Goal: Task Accomplishment & Management: Use online tool/utility

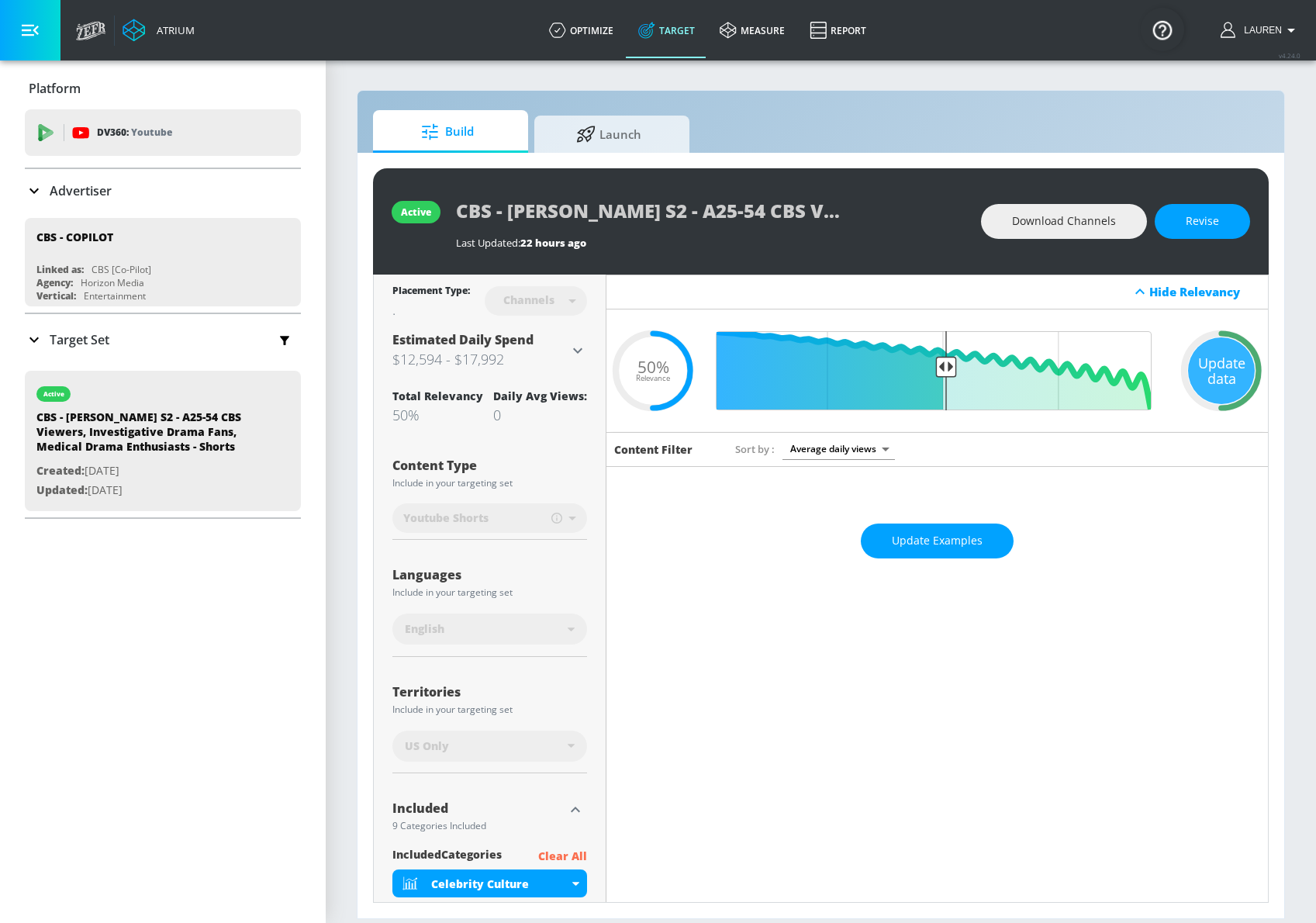
click at [571, 350] on icon at bounding box center [578, 350] width 18 height 18
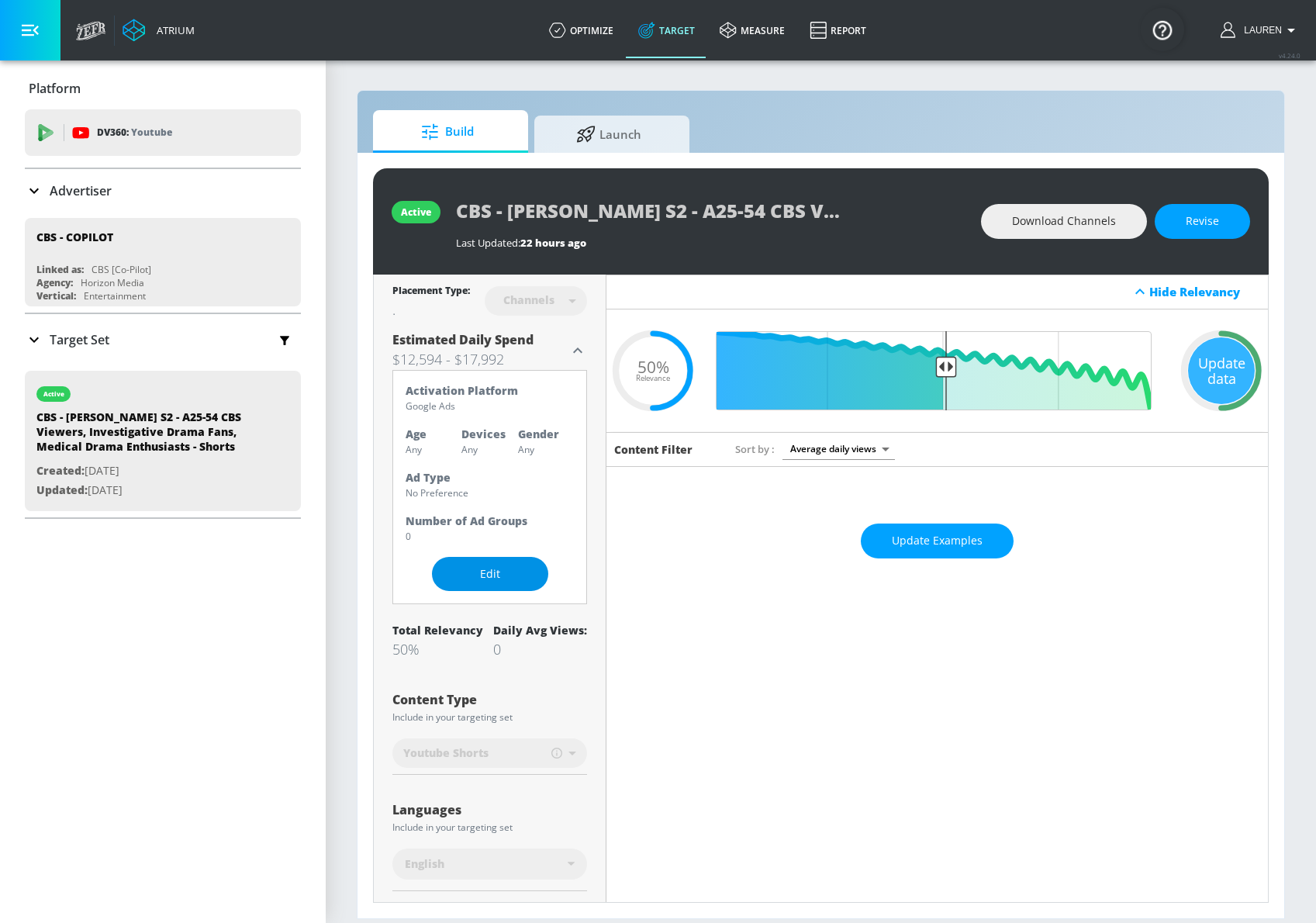
click at [481, 573] on span "Edit" at bounding box center [490, 574] width 54 height 19
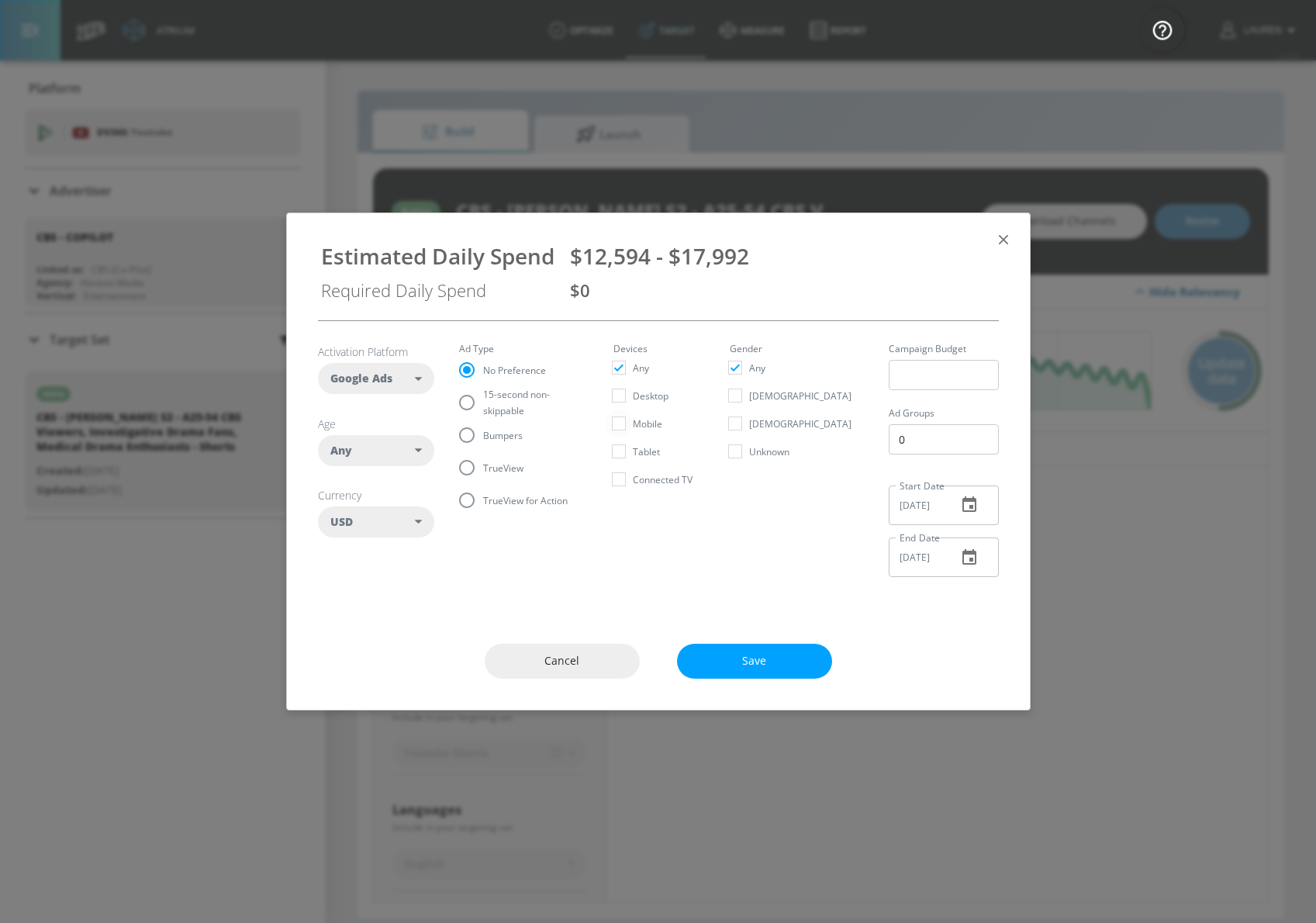
drag, startPoint x: 541, startPoint y: 663, endPoint x: 646, endPoint y: 425, distance: 260.1
click at [646, 425] on div "Estimated Daily Spend $12,594 - $17,992 Required Daily Spend $0 Activation Plat…" at bounding box center [658, 462] width 745 height 497
click at [769, 259] on div "$12,594 - $17,992" at bounding box center [783, 256] width 426 height 29
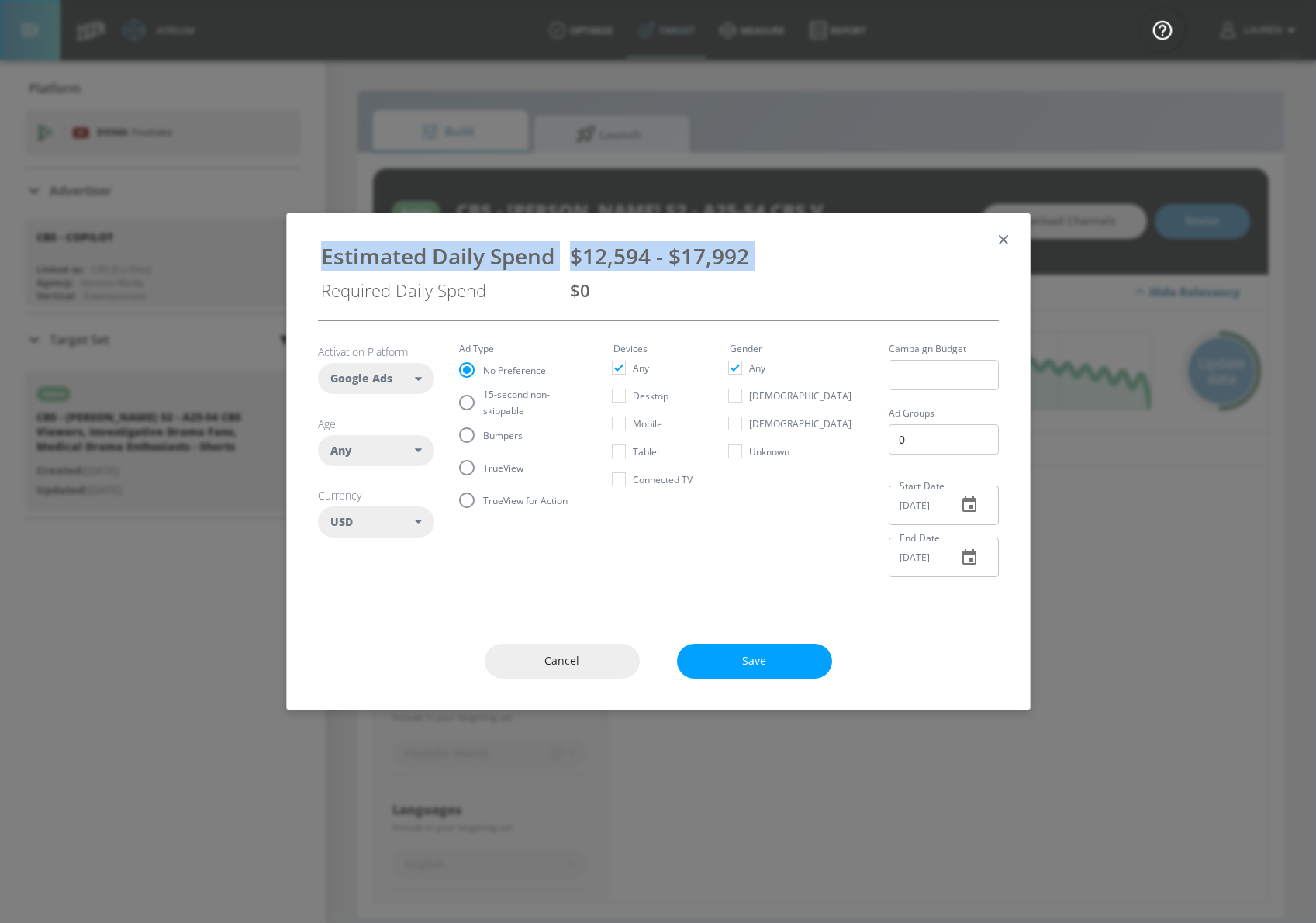
drag, startPoint x: 769, startPoint y: 259, endPoint x: 313, endPoint y: 258, distance: 456.0
click at [313, 258] on div "Estimated Daily Spend $12,594 - $17,992 Required Daily Spend $0" at bounding box center [658, 267] width 706 height 82
copy div "Estimated Daily Spend $12,594 - $17,992"
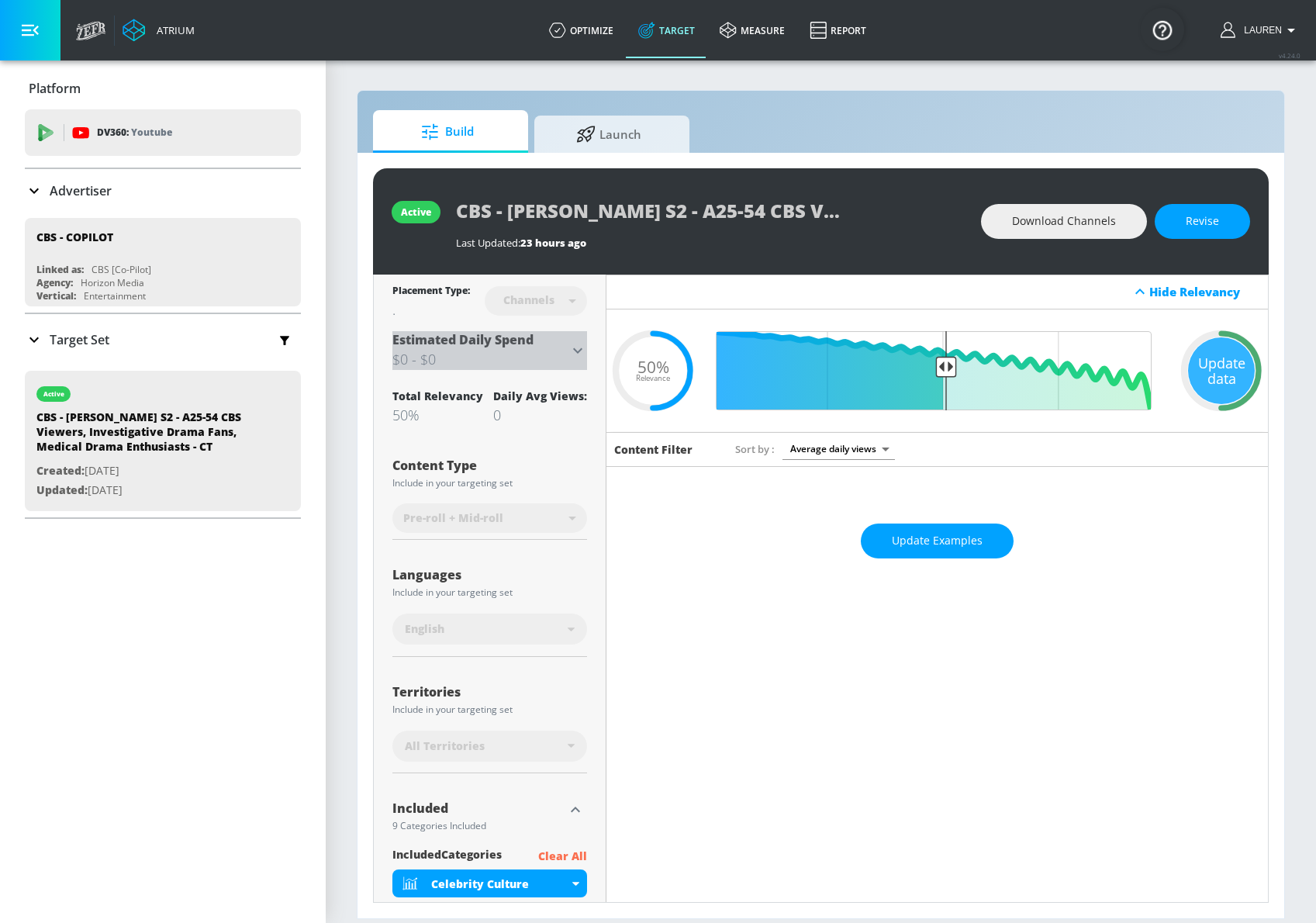
click at [583, 346] on icon at bounding box center [578, 350] width 18 height 18
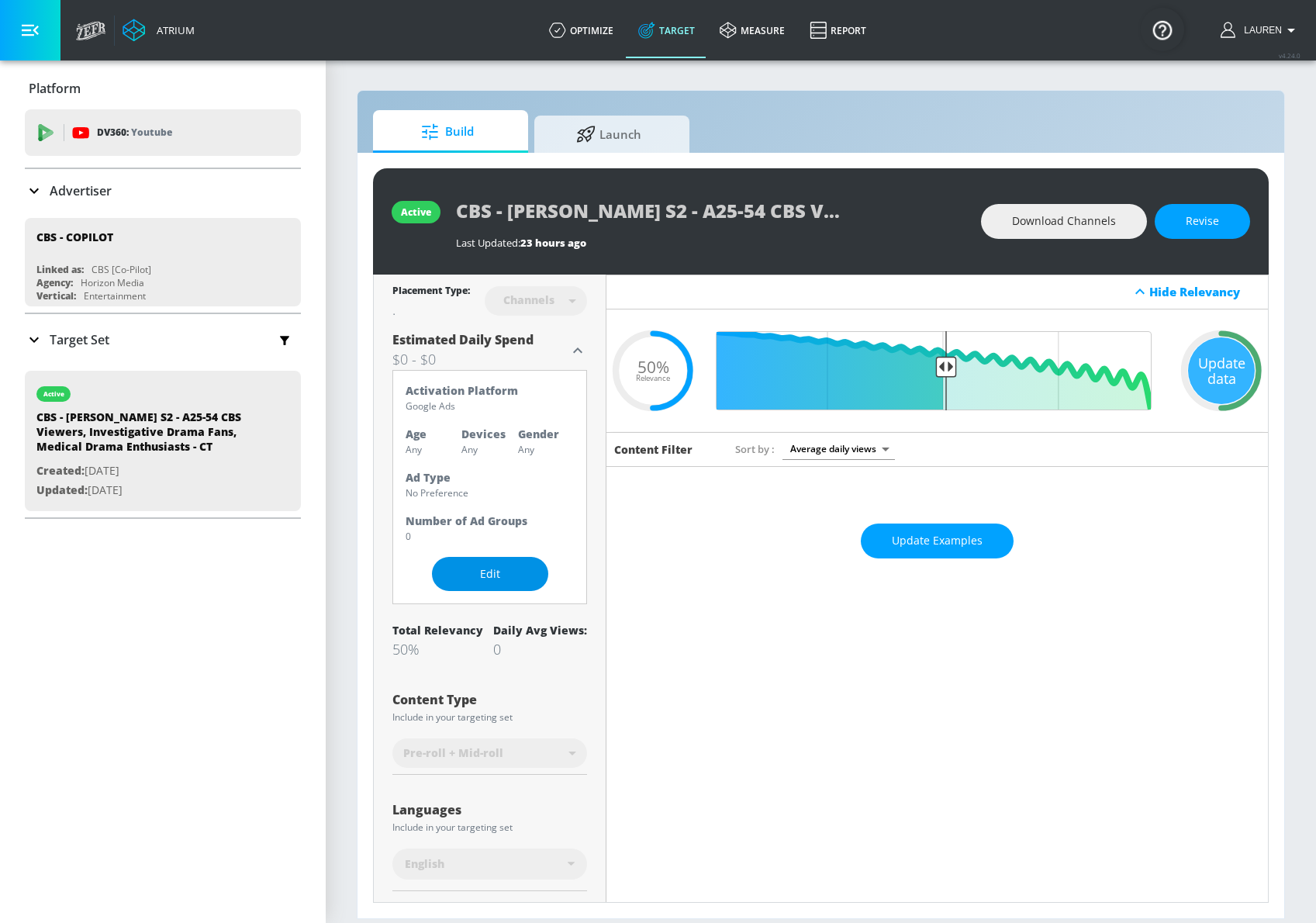
click at [469, 566] on span "Edit" at bounding box center [490, 574] width 54 height 19
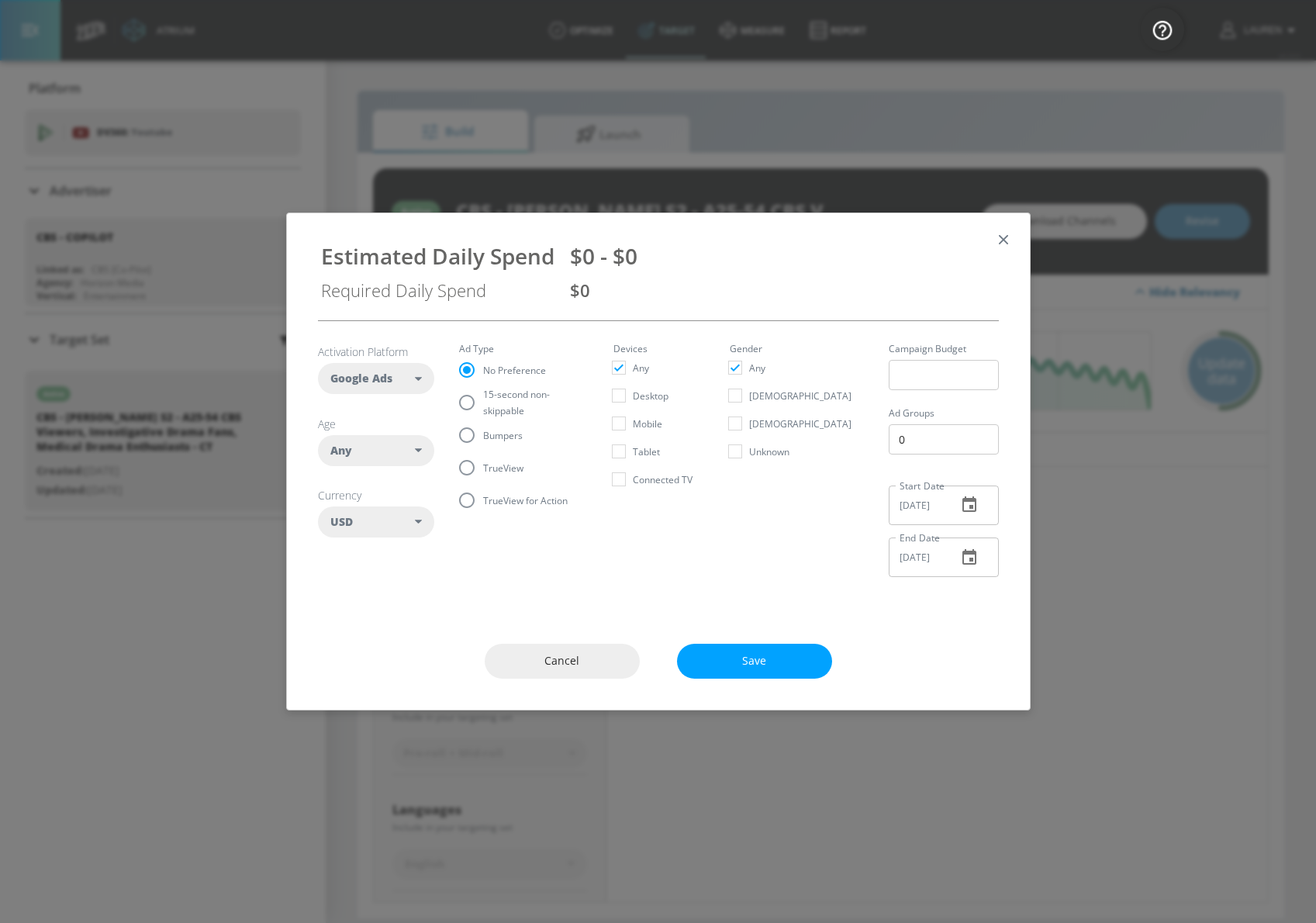
click at [1000, 239] on icon "button" at bounding box center [1003, 239] width 17 height 17
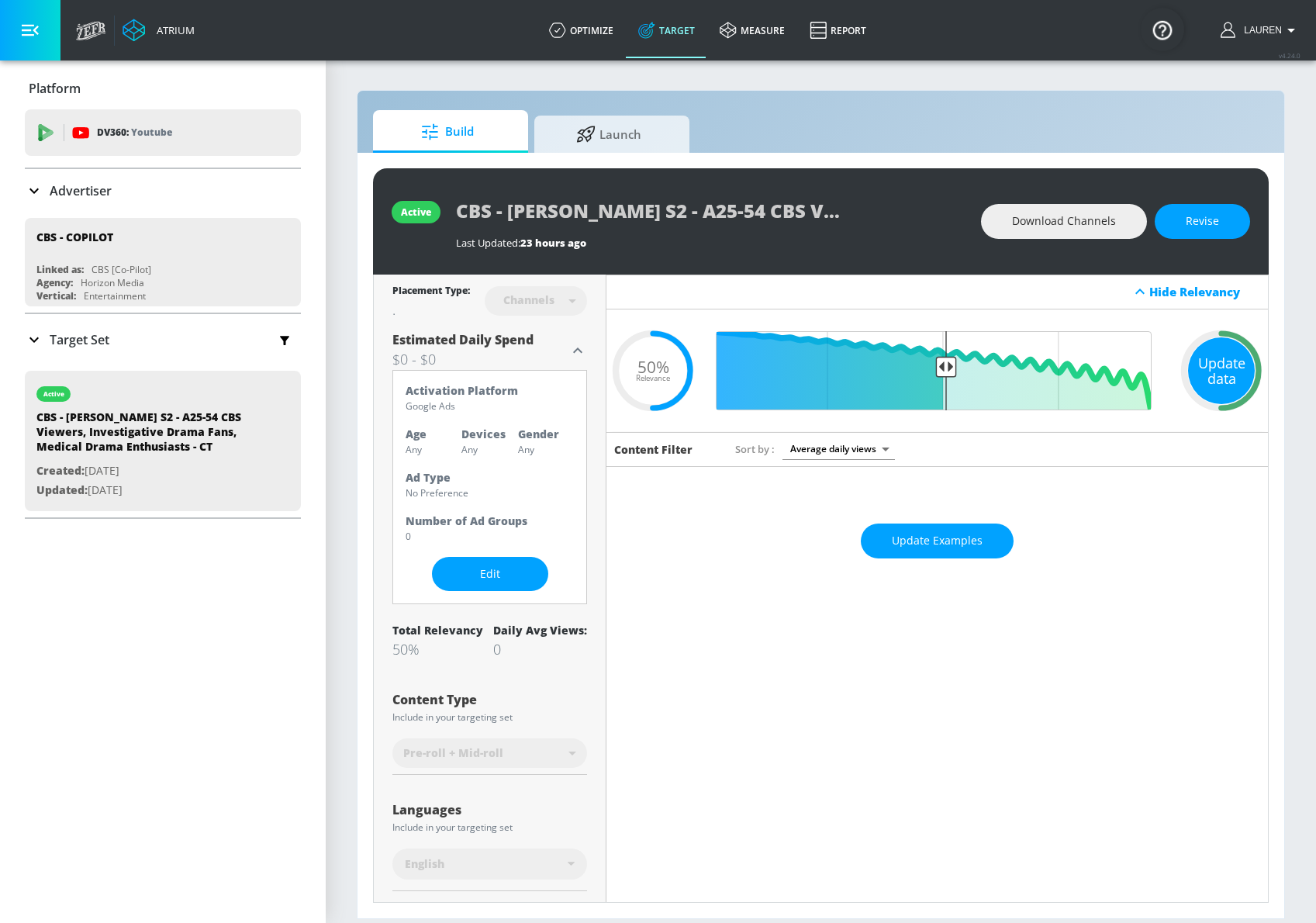
click at [1216, 361] on div "Update data" at bounding box center [1221, 370] width 67 height 67
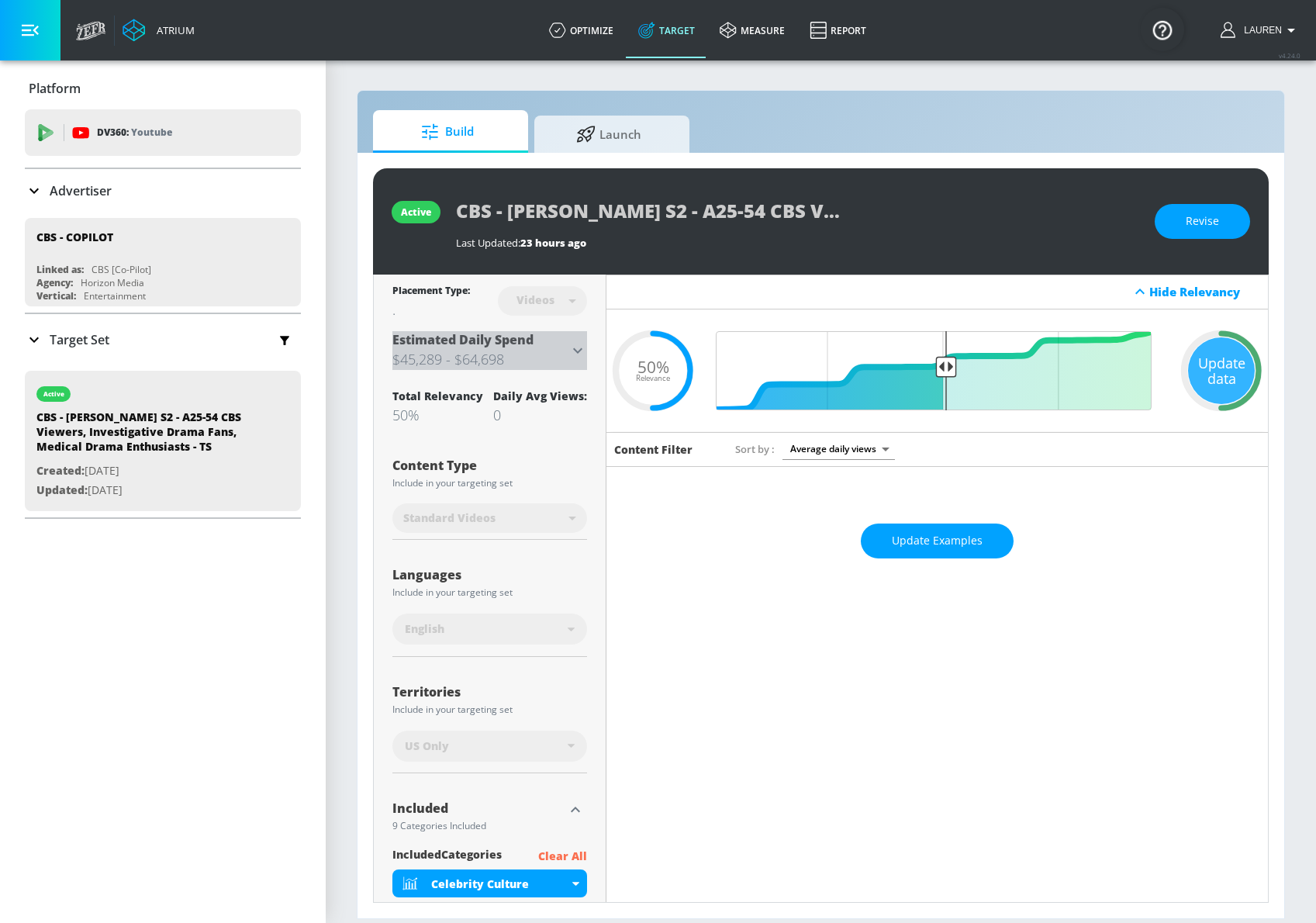
click at [579, 346] on icon at bounding box center [578, 350] width 18 height 18
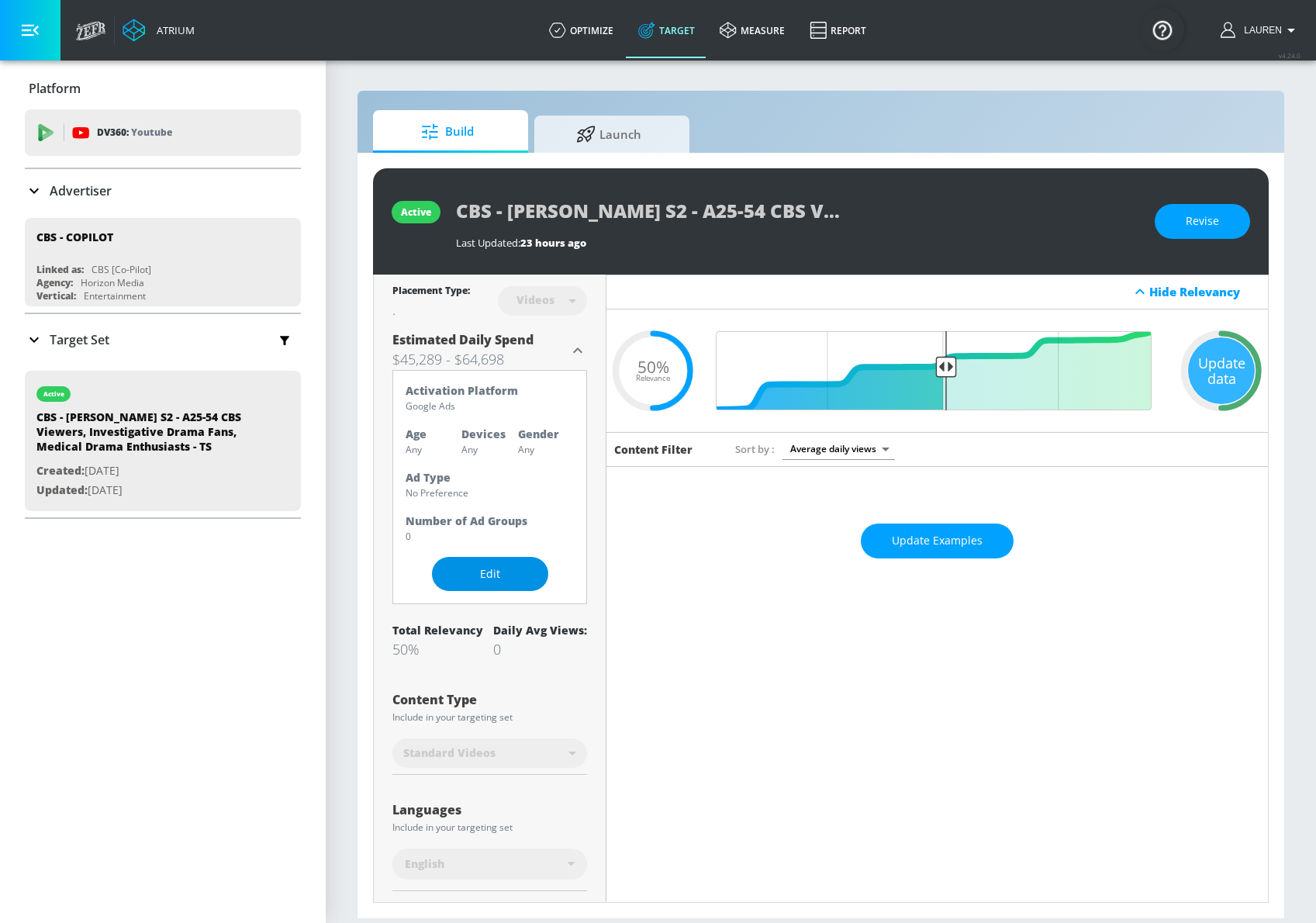
click at [463, 571] on span "Edit" at bounding box center [490, 574] width 54 height 19
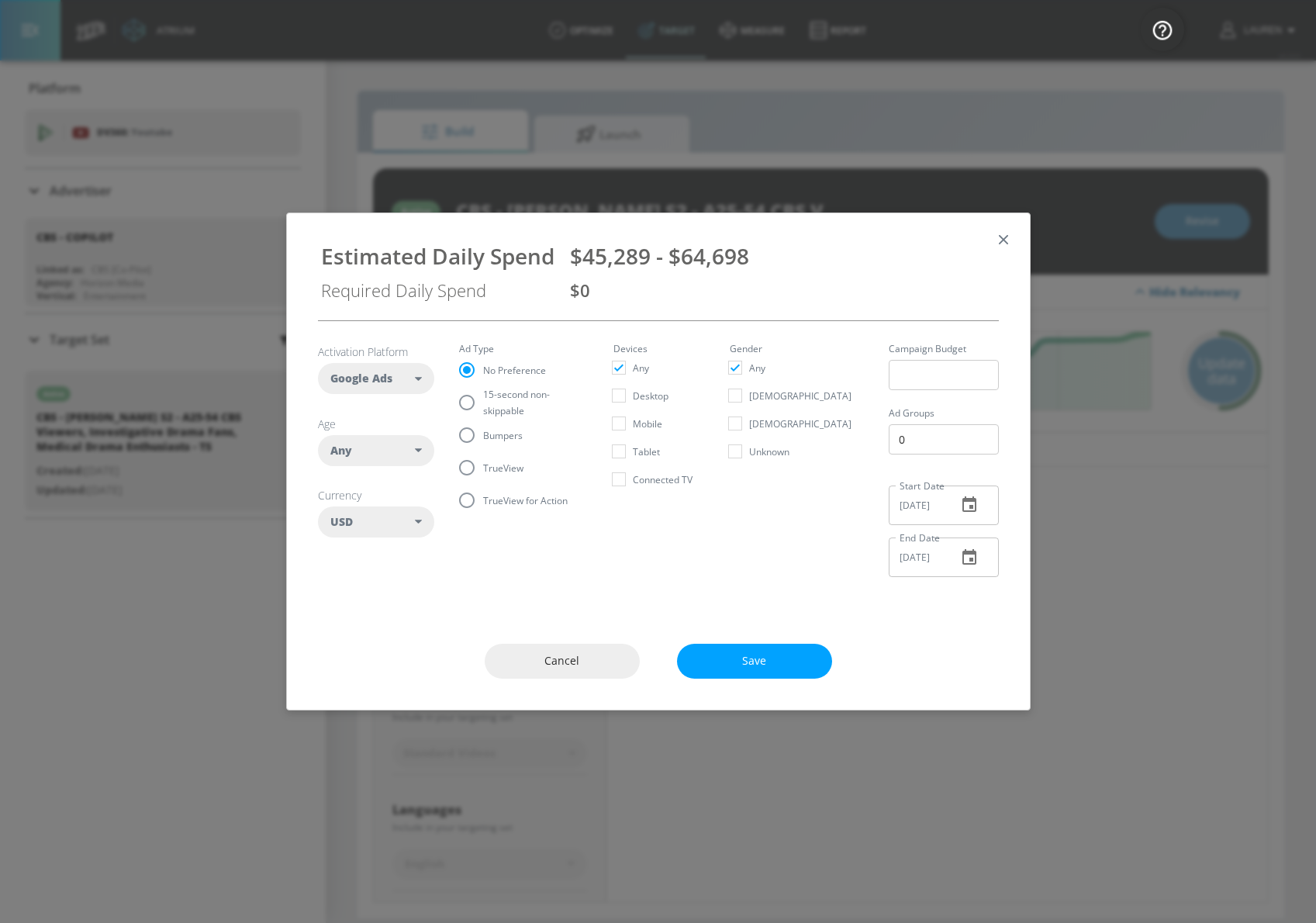
click at [494, 416] on label "15-second non-skippable" at bounding box center [513, 403] width 125 height 33
click at [483, 416] on input "15-second non-skippable" at bounding box center [467, 403] width 33 height 33
radio input "true"
radio input "false"
click at [387, 451] on div "Any" at bounding box center [373, 451] width 85 height 16
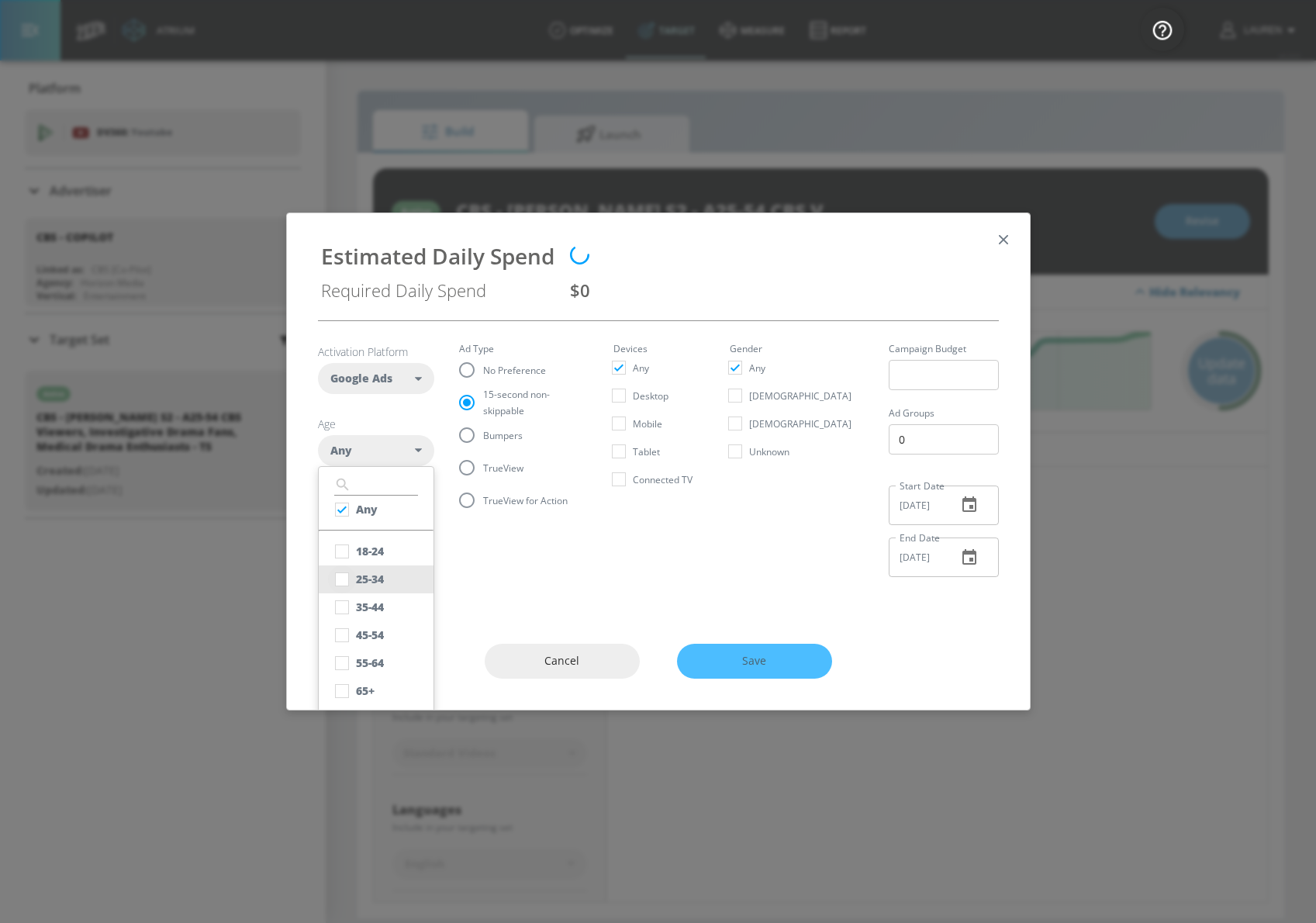
click at [347, 571] on input "checkbox" at bounding box center [342, 579] width 28 height 28
checkbox input "true"
checkbox input "false"
click at [342, 593] on input "checkbox" at bounding box center [342, 607] width 28 height 28
checkbox input "true"
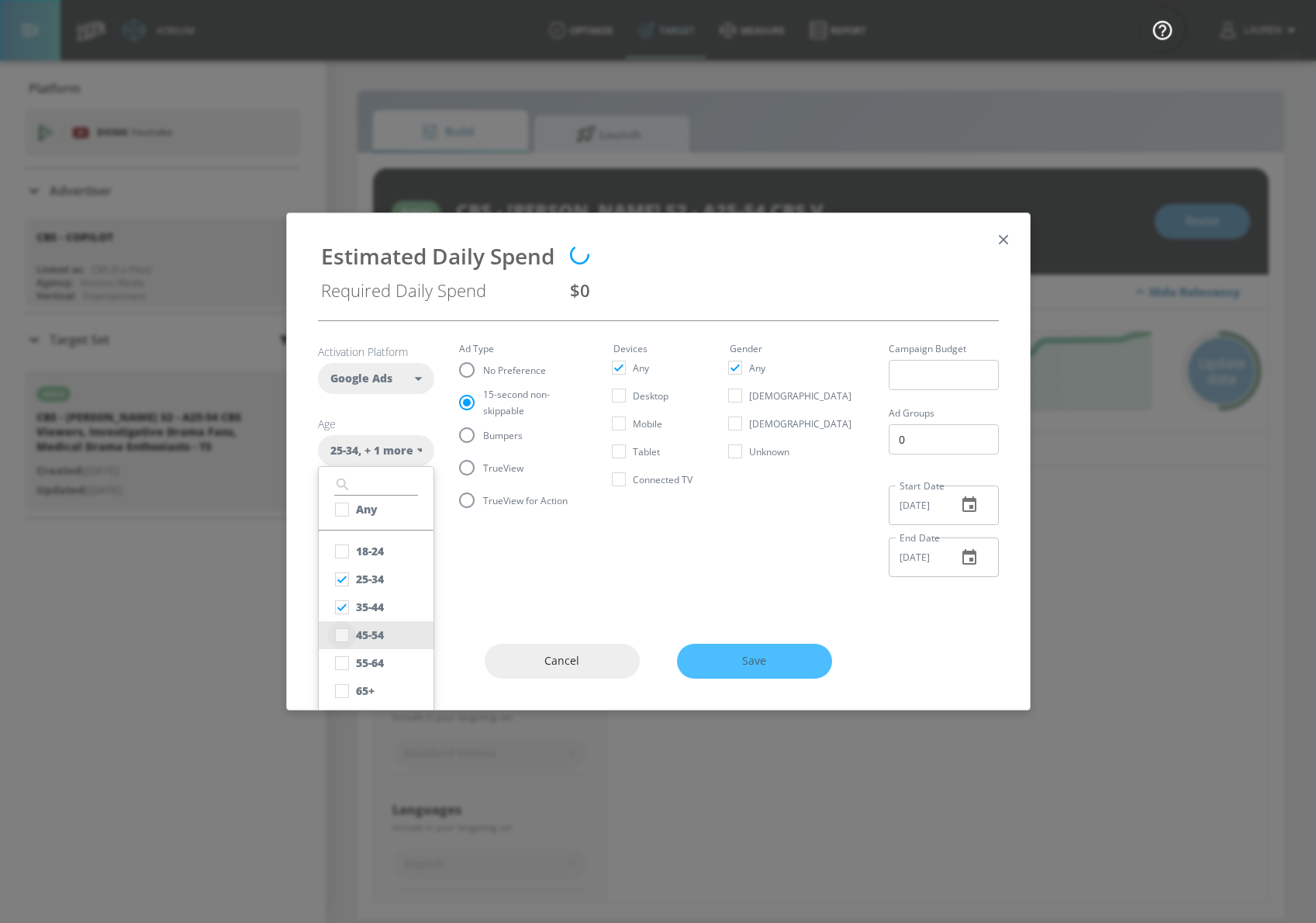
click at [342, 642] on input "checkbox" at bounding box center [342, 635] width 28 height 28
checkbox input "true"
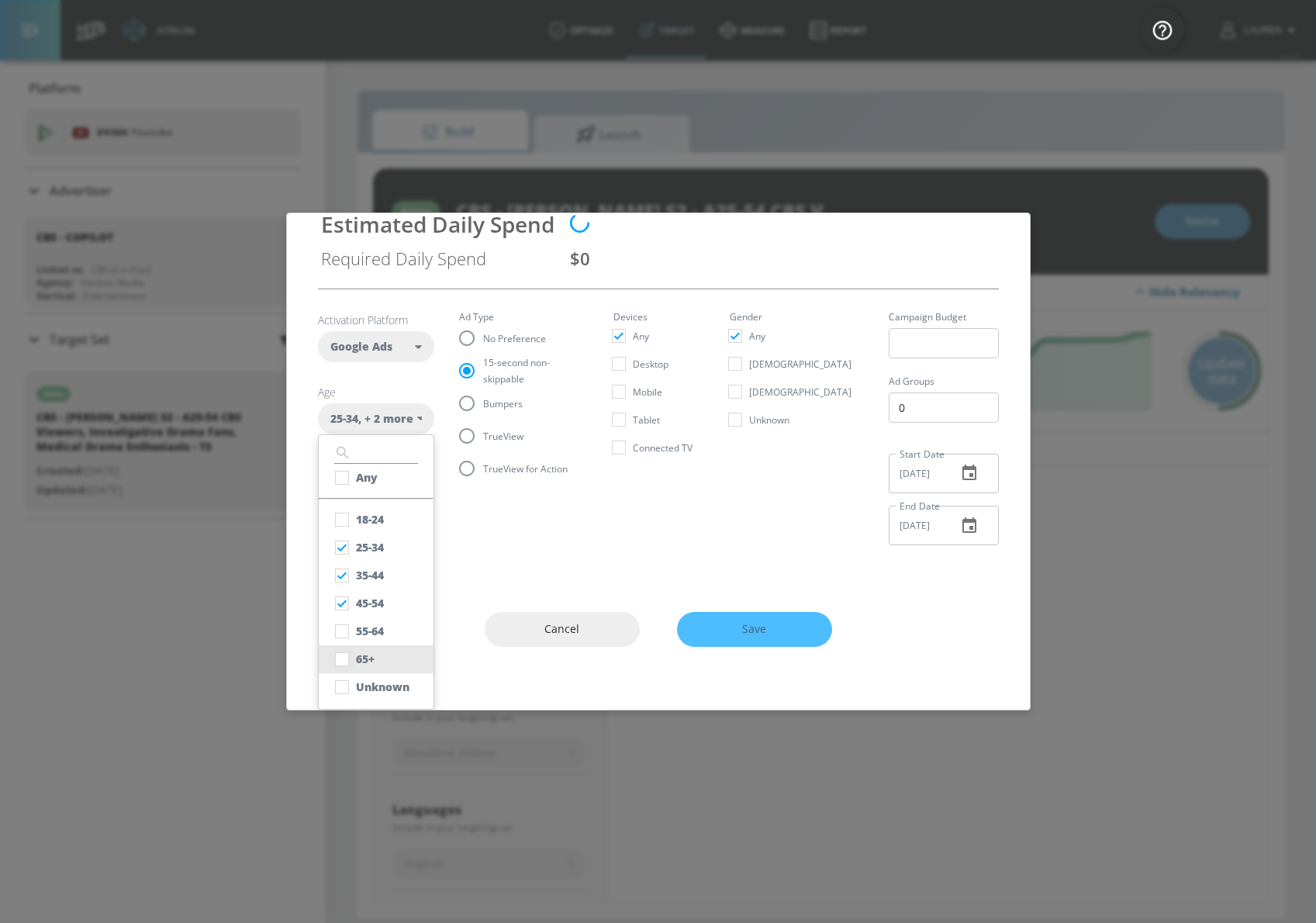
click at [342, 689] on input "checkbox" at bounding box center [342, 687] width 28 height 28
checkbox input "true"
click at [578, 549] on section "Activation Platform Google Ads DV360 Google Ads Age 25-34 , + 3 more ​ Any 18-2…" at bounding box center [658, 424] width 681 height 269
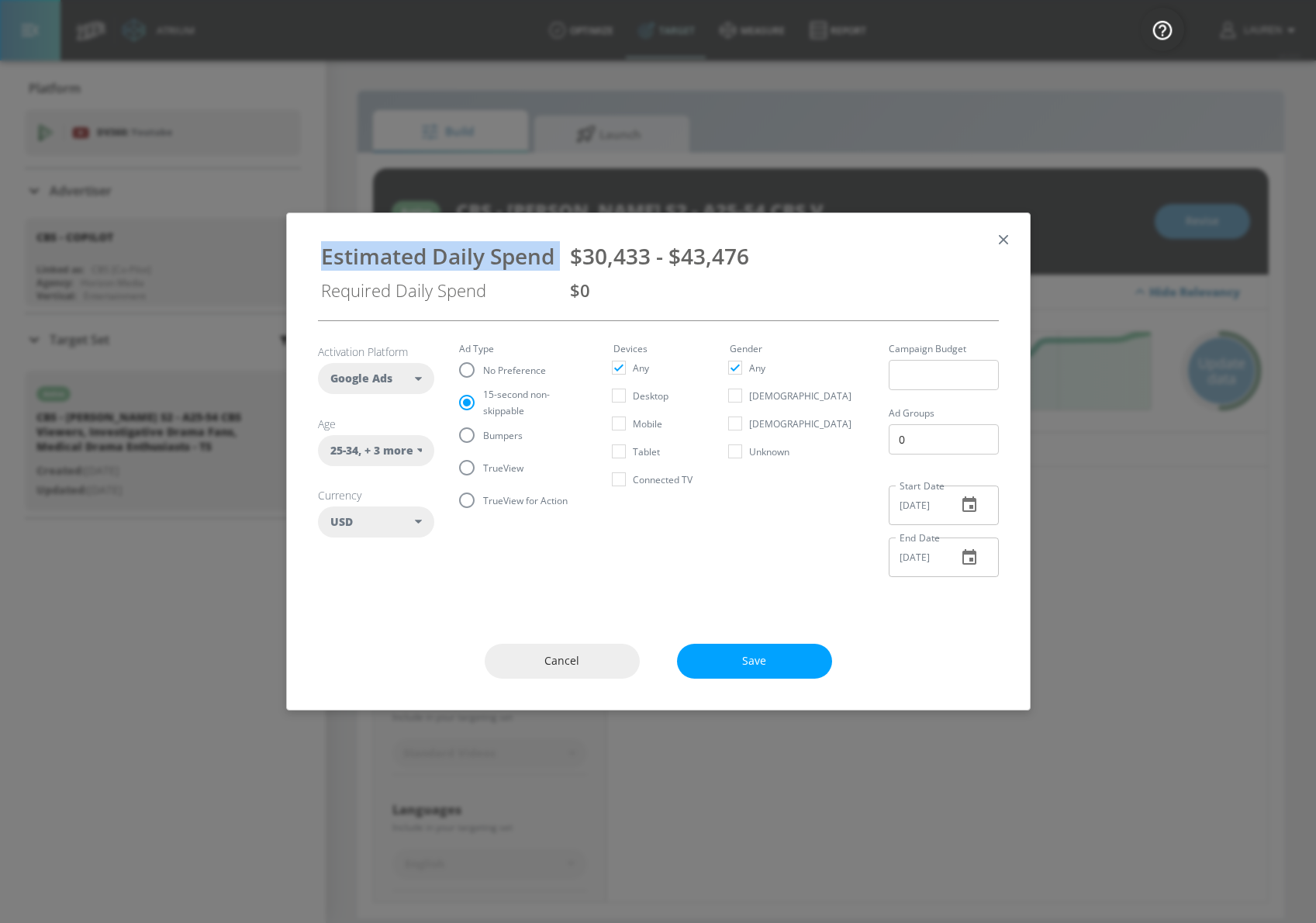
copy div "Estimated Daily Spend"
drag, startPoint x: 751, startPoint y: 254, endPoint x: 273, endPoint y: 269, distance: 478.2
click at [273, 269] on div "Estimated Daily Spend $30,433 - $43,476 Required Daily Spend $0 Activation Plat…" at bounding box center [658, 462] width 1316 height 923
click at [759, 261] on div "$30,433 - $43,476" at bounding box center [783, 256] width 426 height 29
drag, startPoint x: 759, startPoint y: 259, endPoint x: 315, endPoint y: 257, distance: 444.0
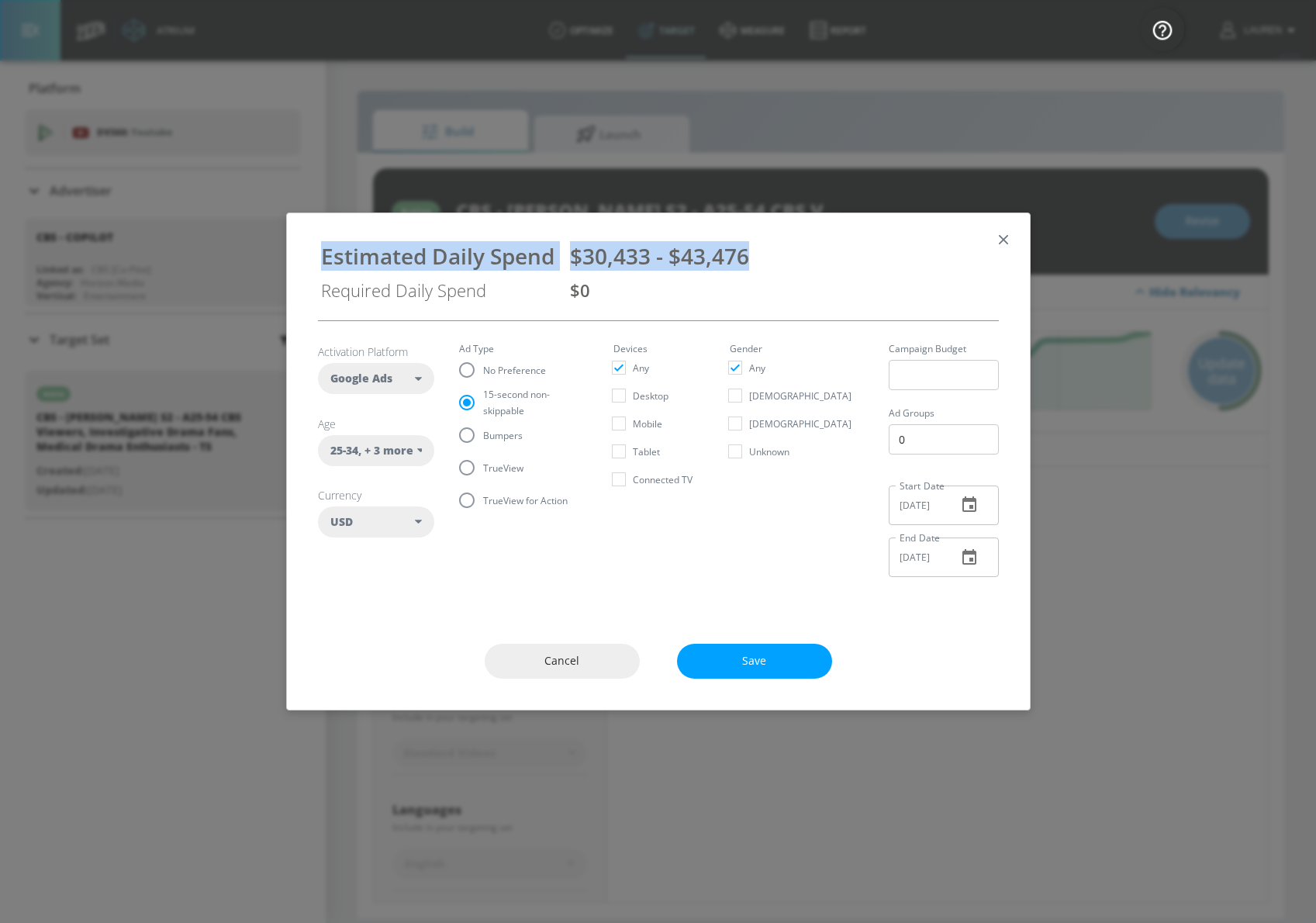
click at [315, 257] on div "Estimated Daily Spend $30,433 - $43,476 Required Daily Spend $0" at bounding box center [658, 267] width 706 height 82
copy div "Estimated Daily Spend $30,433 - $43,476"
click at [484, 471] on span "TrueView" at bounding box center [504, 468] width 40 height 16
click at [483, 471] on input "TrueView" at bounding box center [467, 468] width 33 height 33
radio input "true"
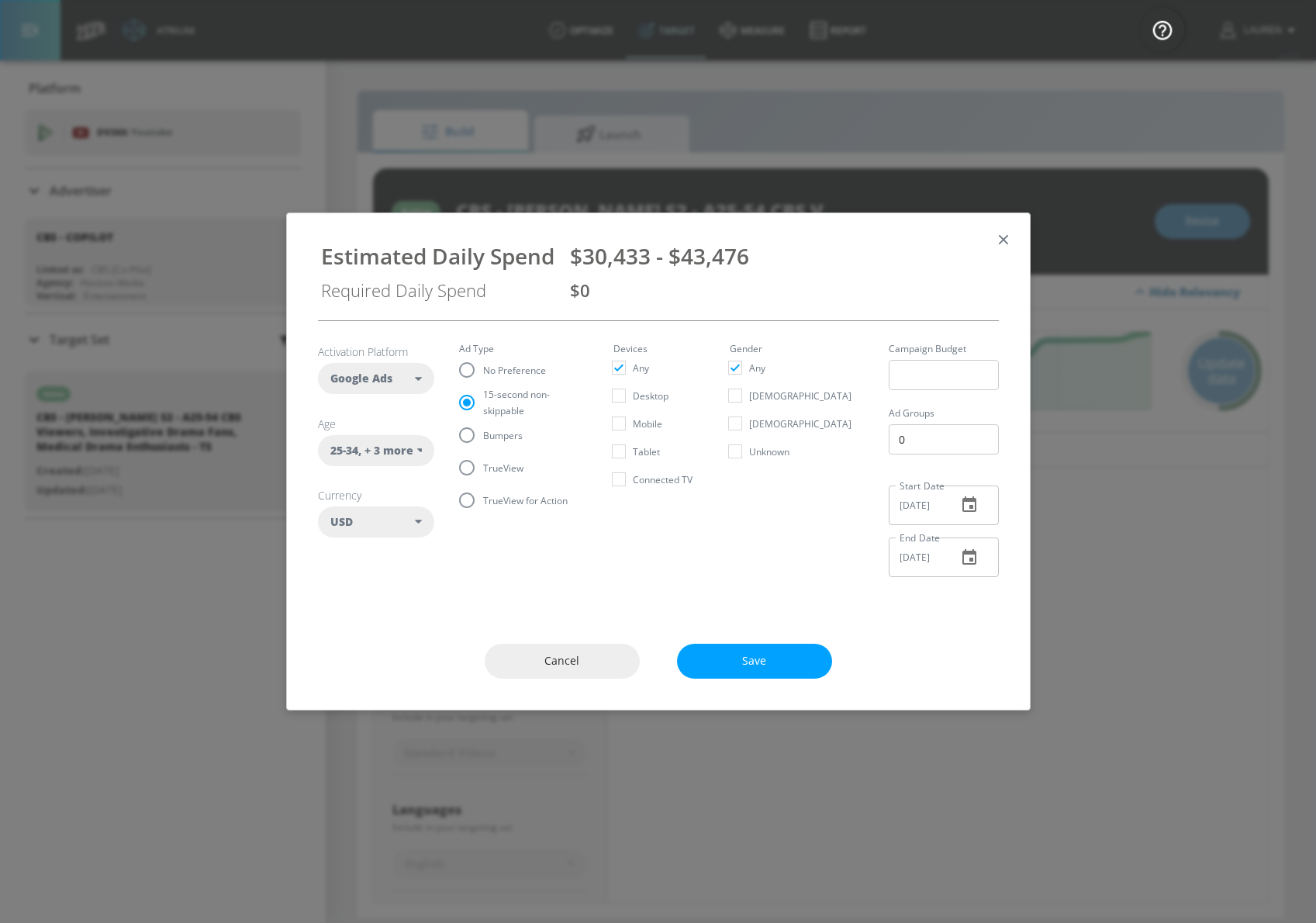
radio input "false"
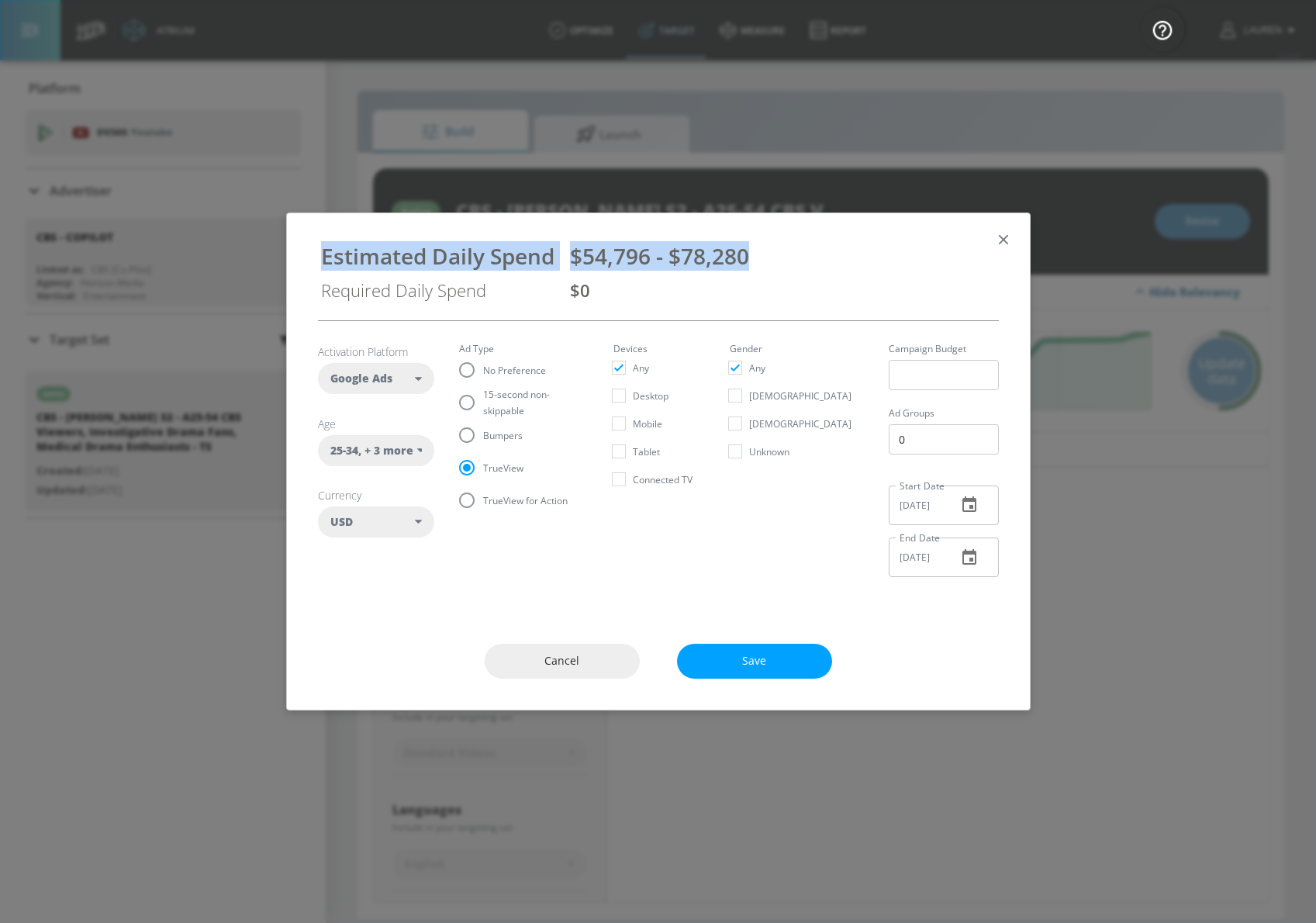
drag, startPoint x: 759, startPoint y: 251, endPoint x: 269, endPoint y: 256, distance: 490.0
click at [269, 256] on div "Estimated Daily Spend $54,796 - $78,280 Required Daily Spend $0 Activation Plat…" at bounding box center [658, 462] width 1316 height 923
copy div "Estimated Daily Spend $54,796 - $78,280"
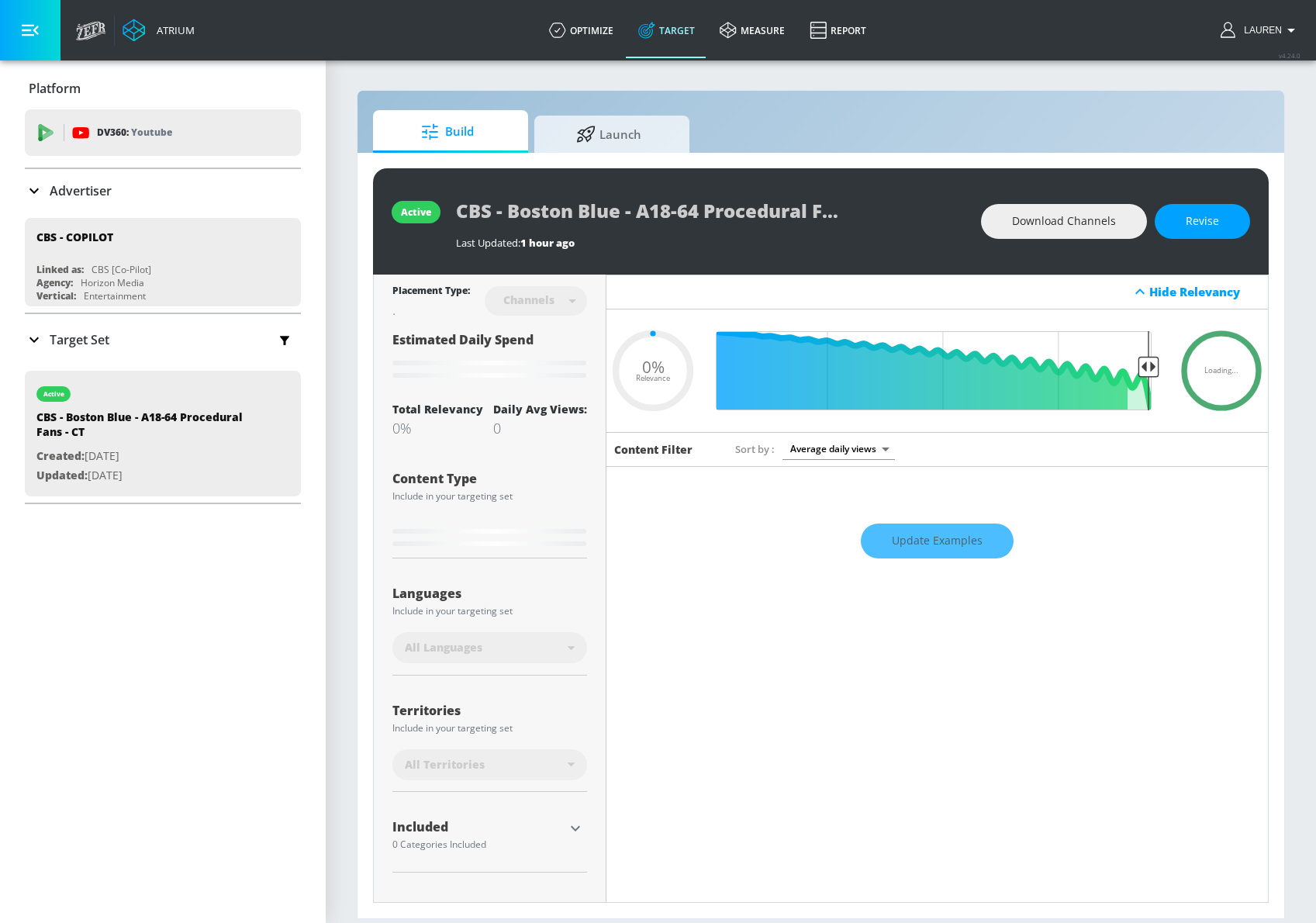
type input "0.05"
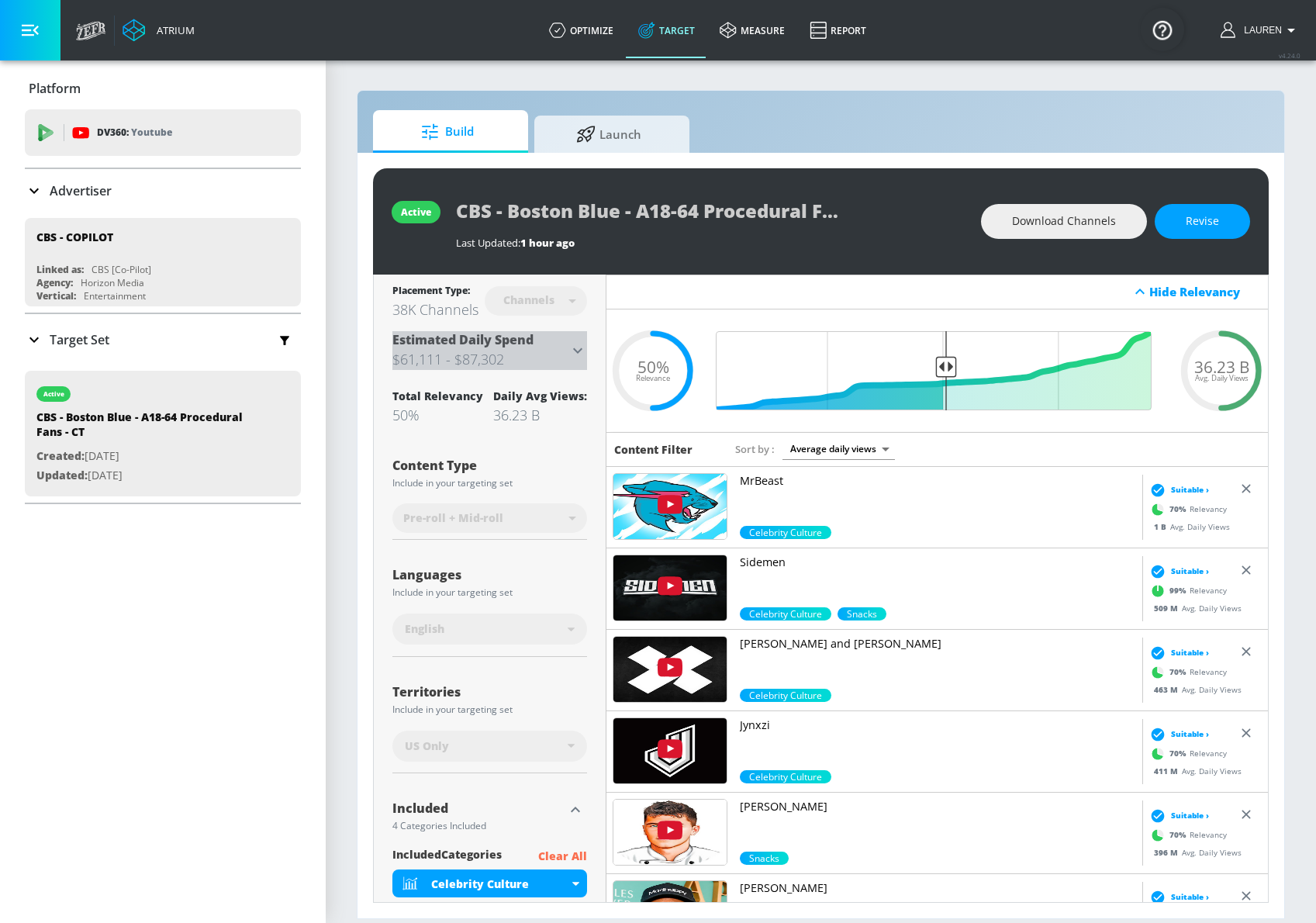
click at [577, 351] on icon at bounding box center [578, 350] width 9 height 5
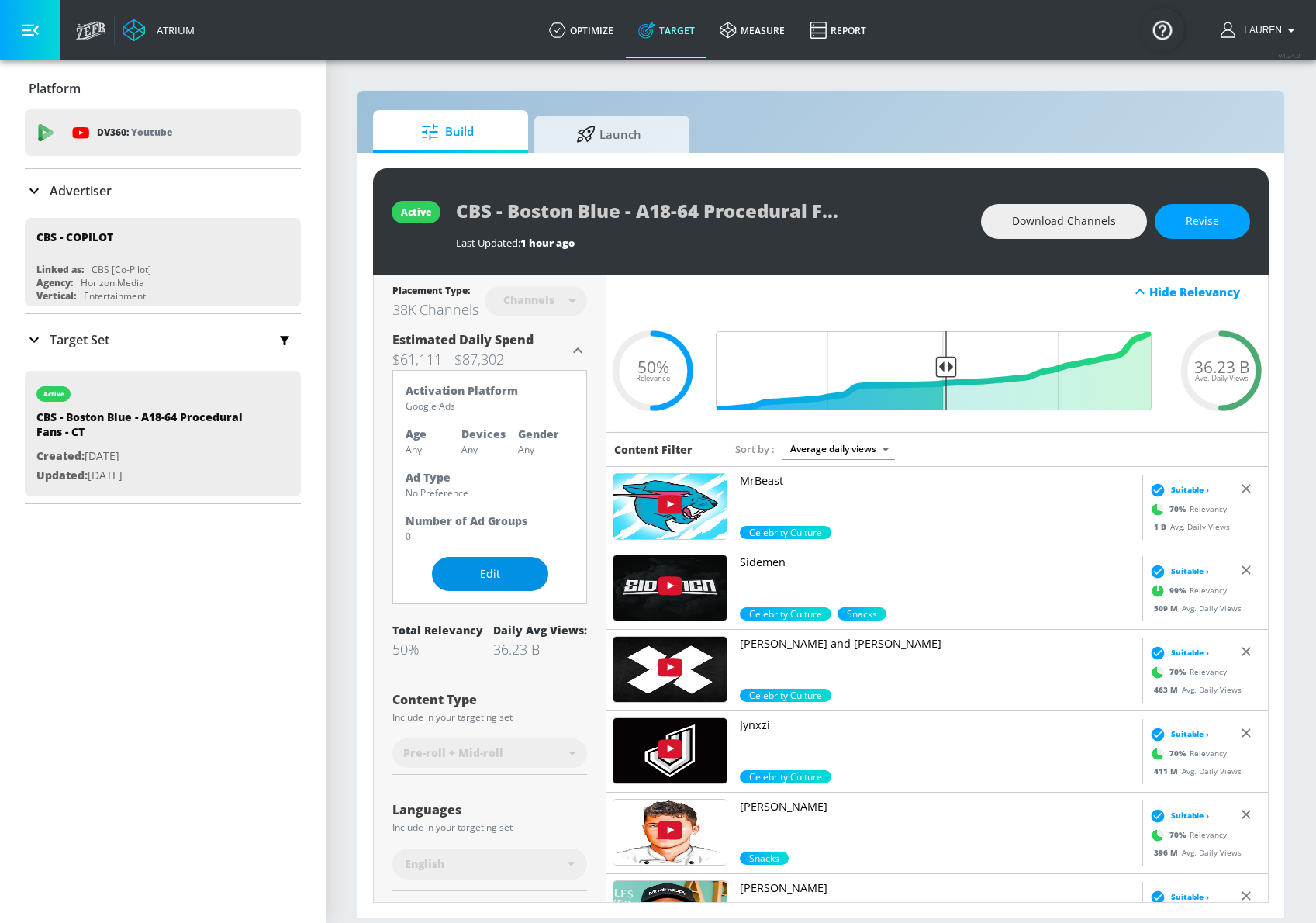
click at [478, 574] on span "Edit" at bounding box center [490, 574] width 54 height 19
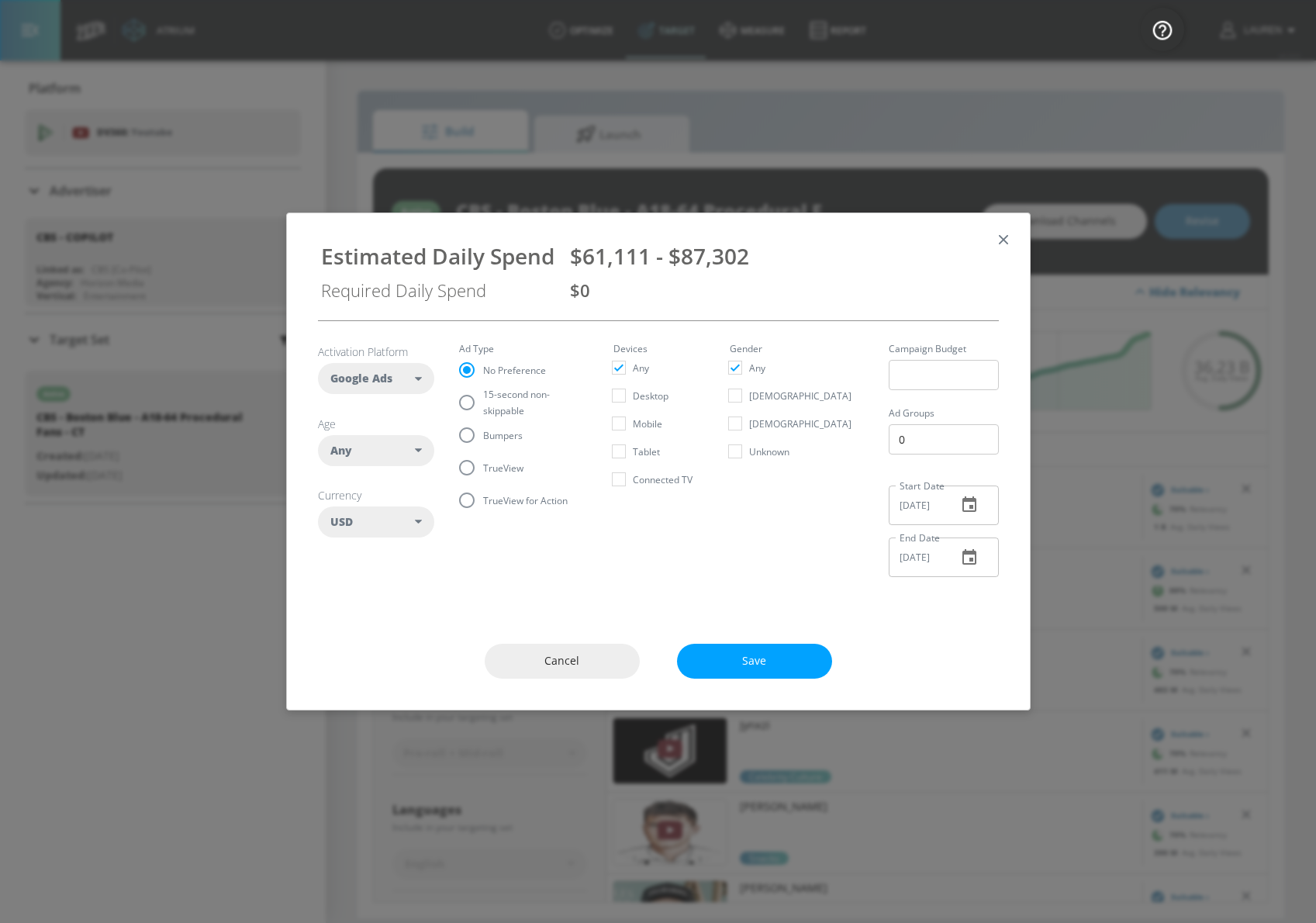
click at [501, 408] on span "15-second non-skippable" at bounding box center [530, 403] width 93 height 33
click at [483, 408] on input "15-second non-skippable" at bounding box center [467, 403] width 33 height 33
radio input "true"
radio input "false"
click at [424, 452] on div "Any" at bounding box center [376, 451] width 116 height 31
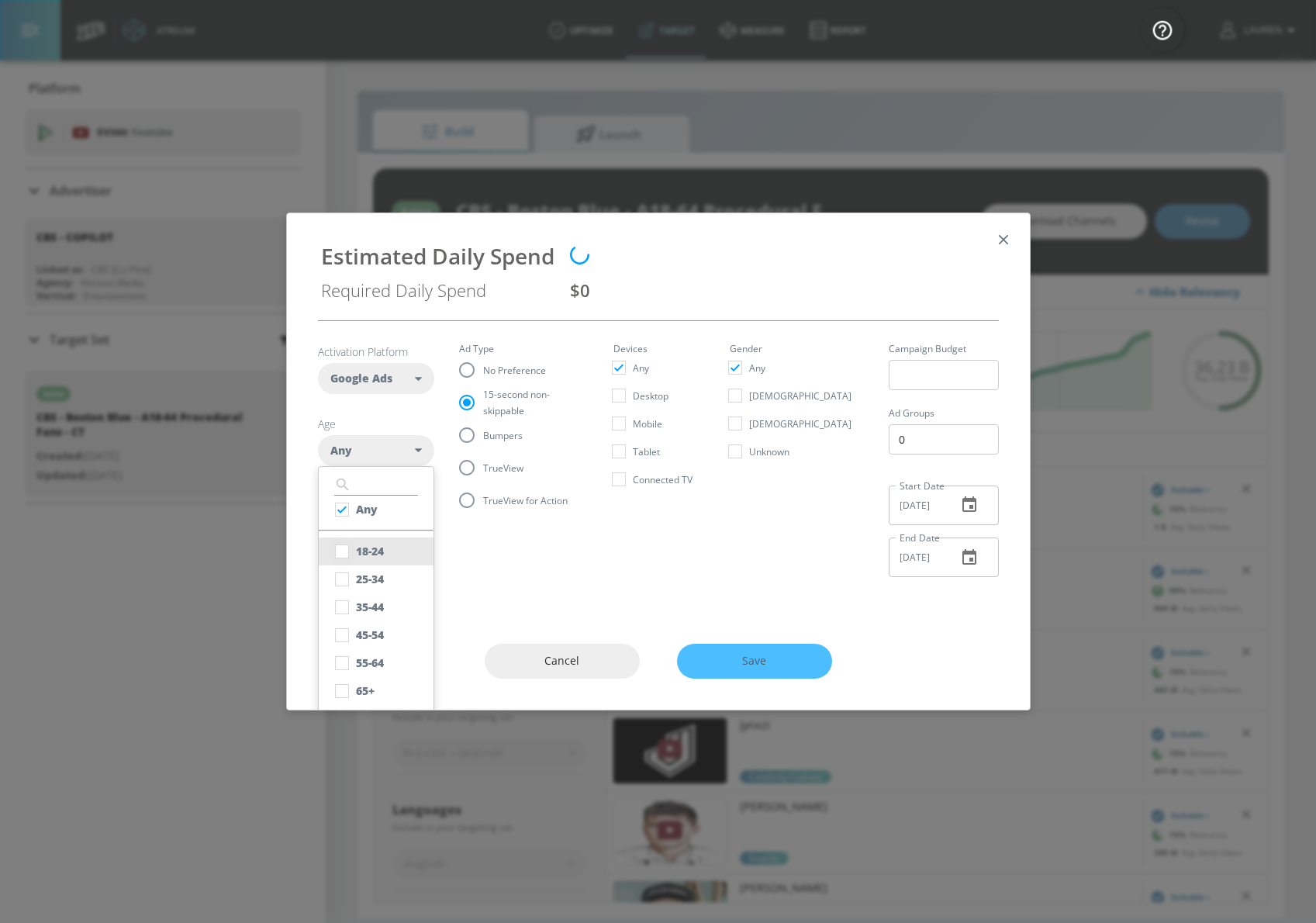
click at [354, 554] on input "checkbox" at bounding box center [342, 551] width 28 height 28
checkbox input "true"
checkbox input "false"
click at [346, 588] on input "checkbox" at bounding box center [342, 579] width 28 height 28
checkbox input "true"
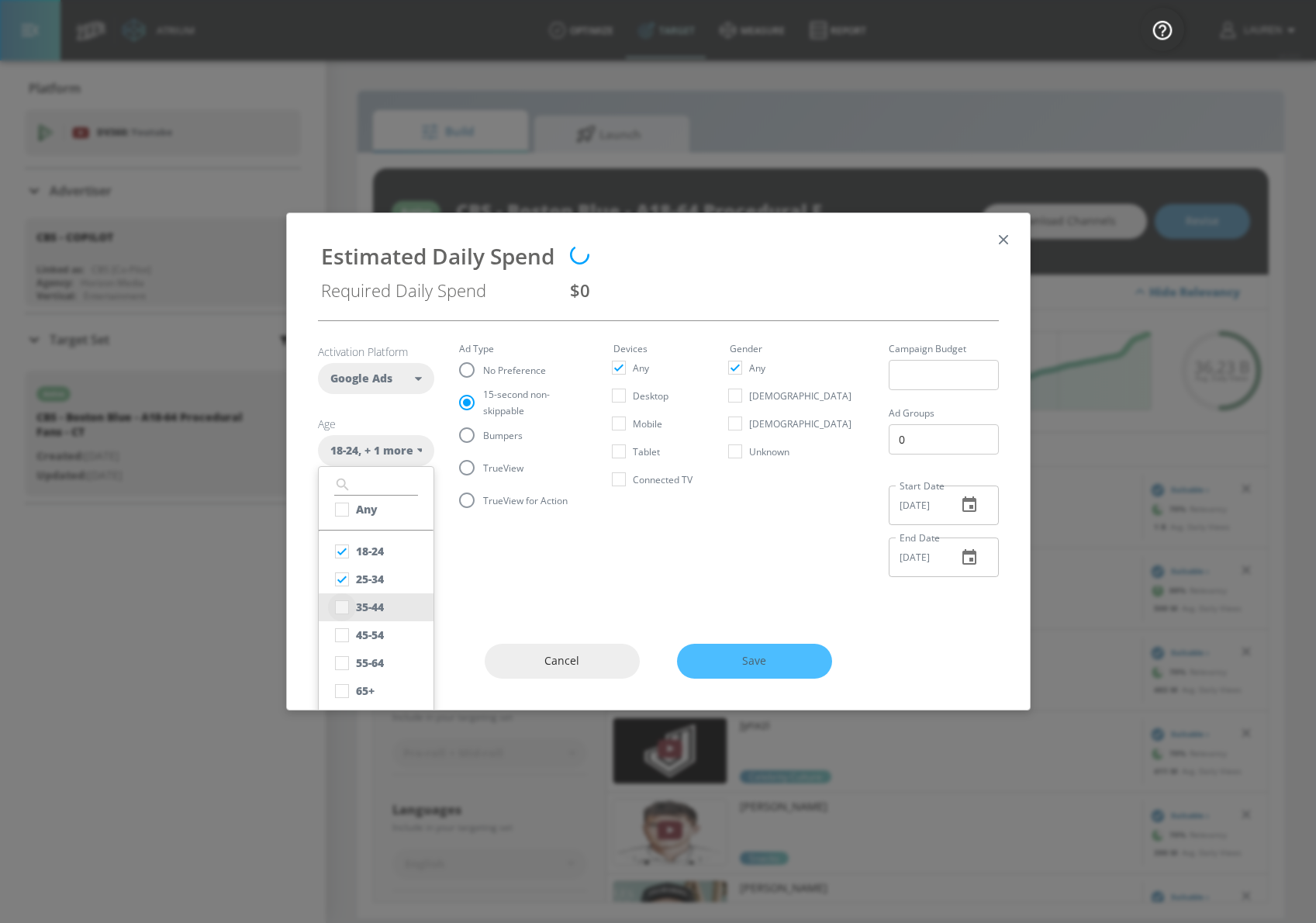
click at [346, 604] on input "checkbox" at bounding box center [342, 607] width 28 height 28
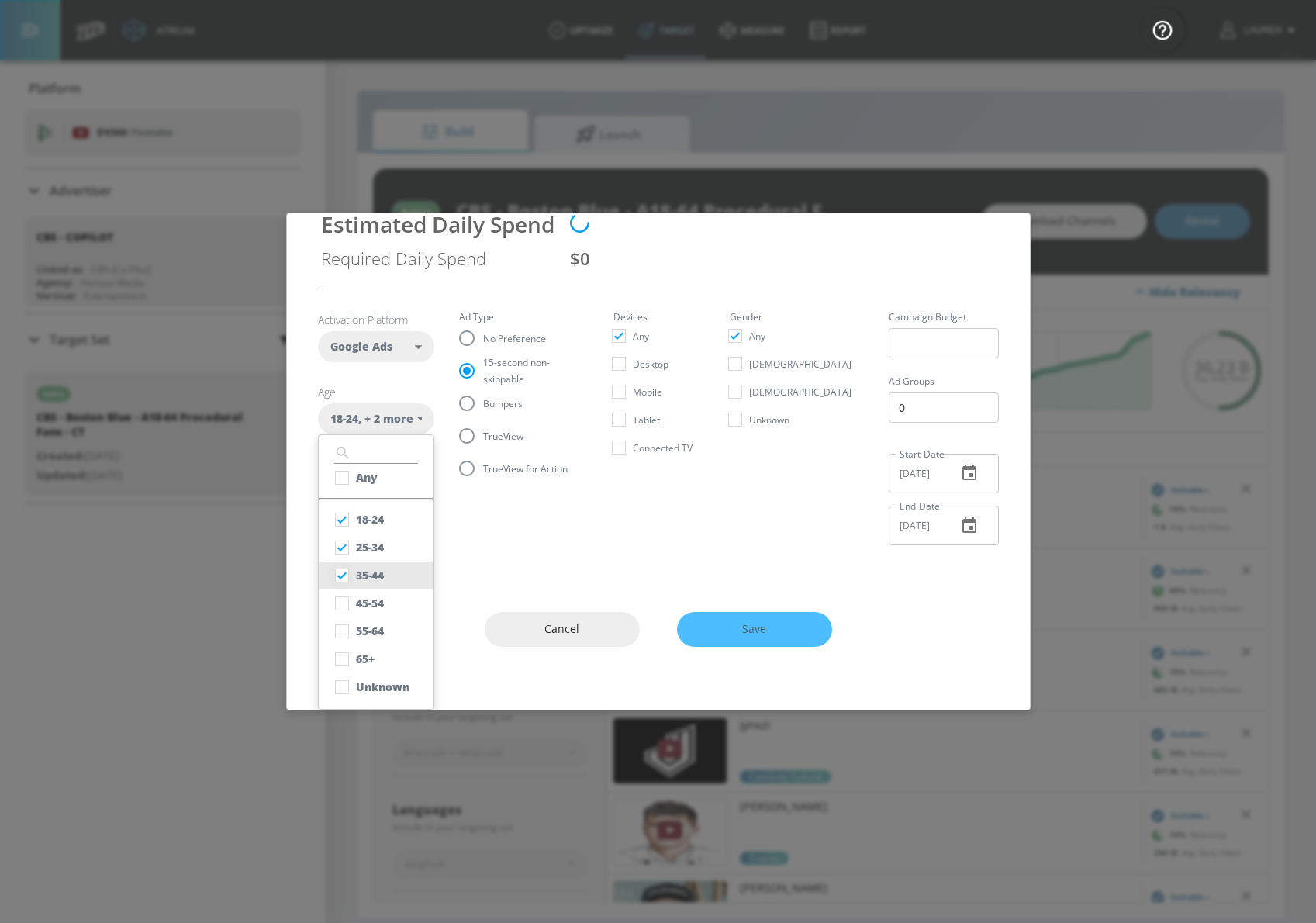
scroll to position [28, 0]
click at [346, 584] on input "checkbox" at bounding box center [342, 578] width 28 height 28
click at [346, 582] on input "checkbox" at bounding box center [342, 578] width 28 height 28
checkbox input "true"
click at [346, 599] on input "checkbox" at bounding box center [342, 606] width 28 height 28
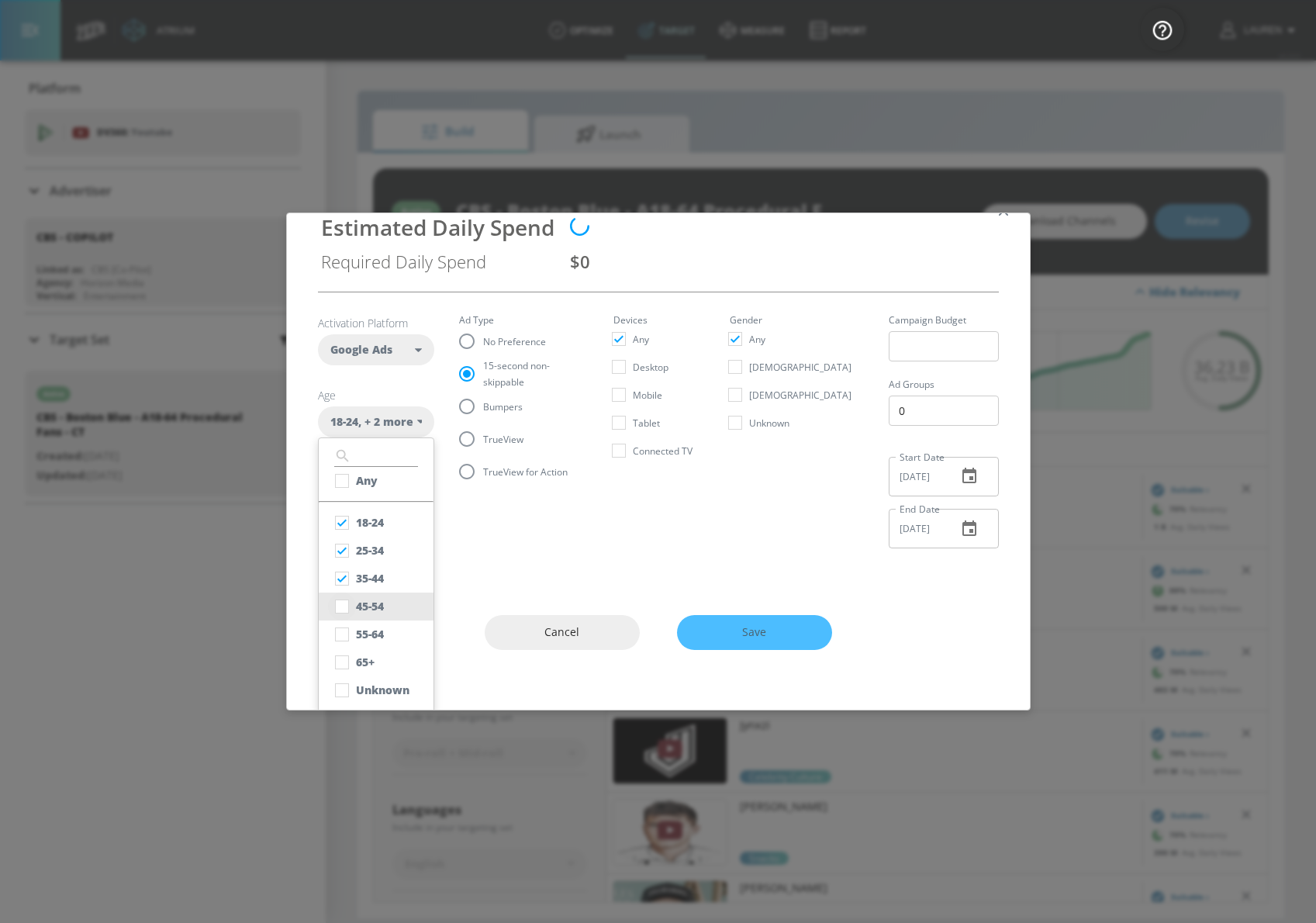
checkbox input "true"
click at [341, 634] on input "checkbox" at bounding box center [342, 634] width 28 height 28
checkbox input "true"
click at [346, 693] on input "checkbox" at bounding box center [342, 690] width 28 height 28
checkbox input "true"
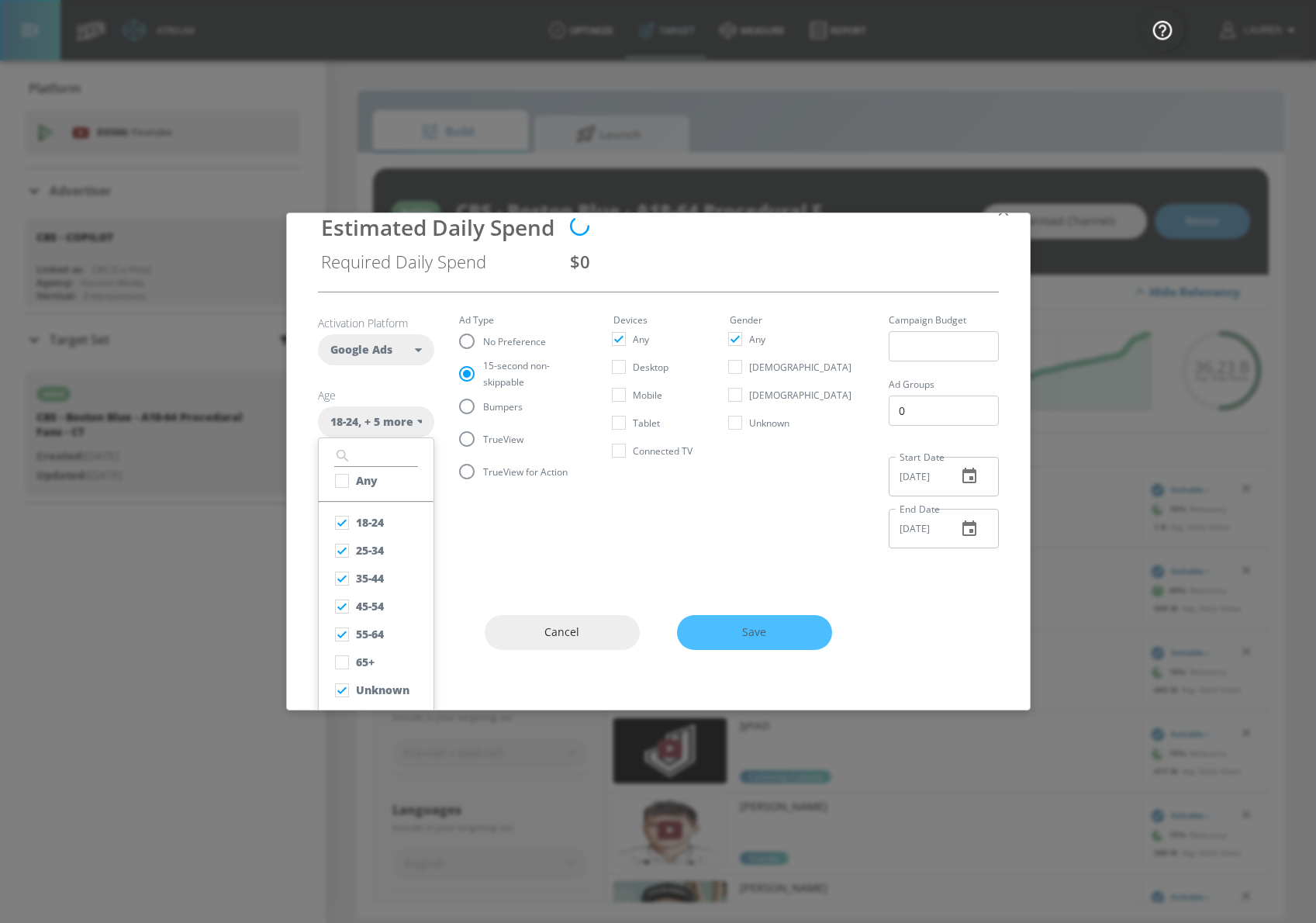
scroll to position [32, 0]
click at [632, 556] on section "Activation Platform Google Ads DV360 Google Ads Age [DEMOGRAPHIC_DATA] , + 5 mo…" at bounding box center [658, 424] width 681 height 269
